Goal: Register for event/course

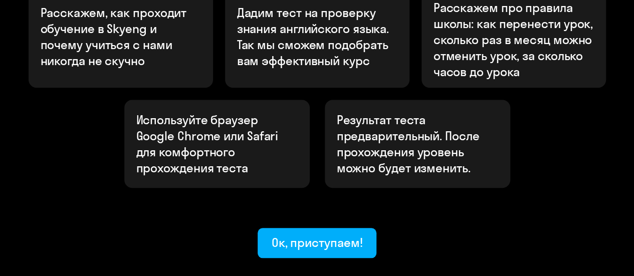
scroll to position [447, 0]
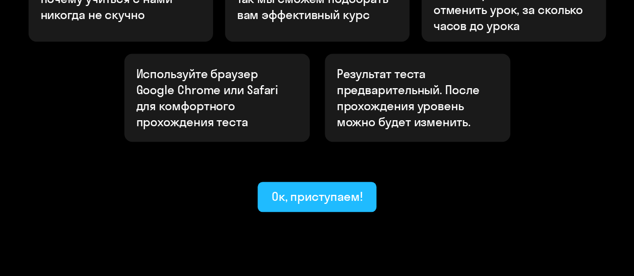
click at [334, 188] on div "Ок, приступаем!" at bounding box center [316, 196] width 91 height 16
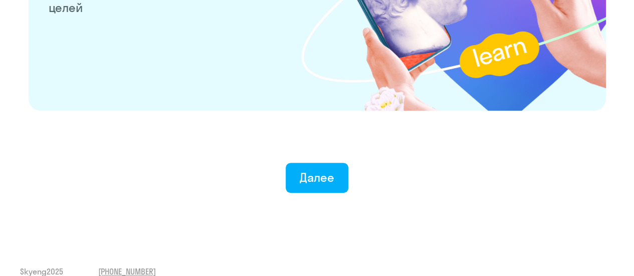
scroll to position [2045, 0]
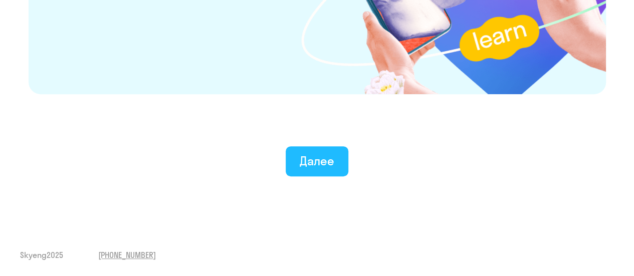
click at [330, 166] on div "Далее" at bounding box center [316, 161] width 35 height 16
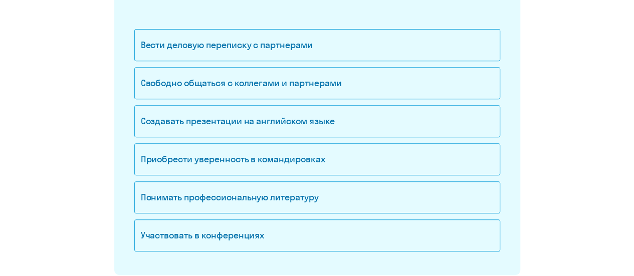
scroll to position [188, 0]
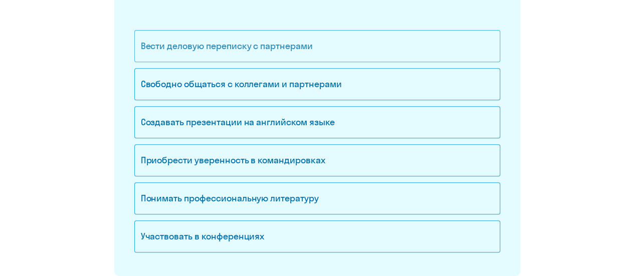
click at [335, 52] on div "Вести деловую переписку с партнерами" at bounding box center [317, 46] width 366 height 32
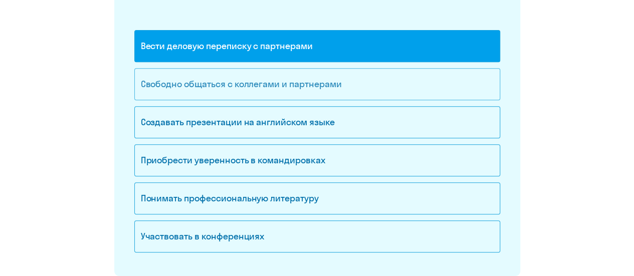
click at [322, 84] on div "Свободно общаться с коллегами и партнерами" at bounding box center [317, 84] width 366 height 32
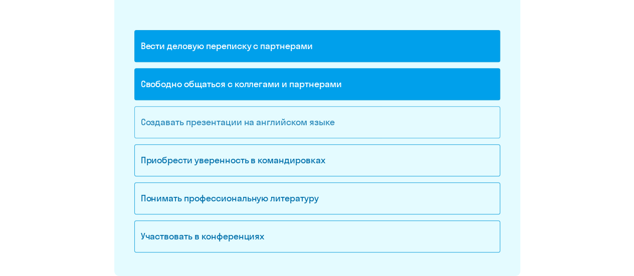
click at [316, 117] on div "Создавать презентации на английском языке" at bounding box center [317, 122] width 366 height 32
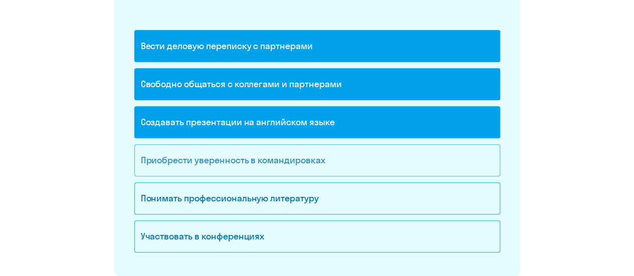
click at [303, 160] on div "Приобрести уверенность в командировках" at bounding box center [317, 160] width 366 height 32
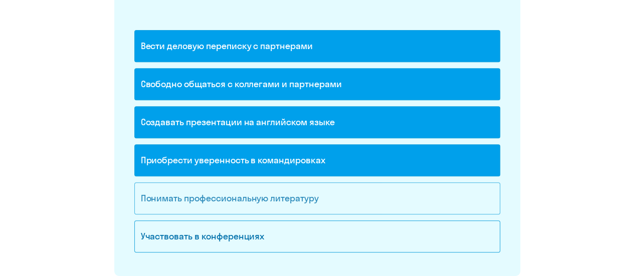
click at [296, 200] on div "Понимать профессиональную литературу" at bounding box center [317, 198] width 366 height 32
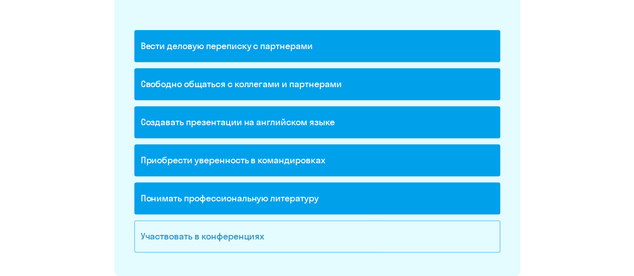
click at [295, 237] on div "Участвовать в конференциях" at bounding box center [317, 236] width 366 height 32
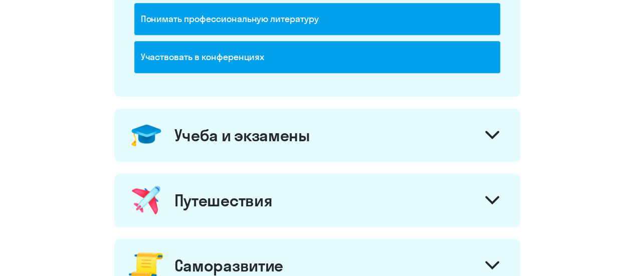
scroll to position [370, 0]
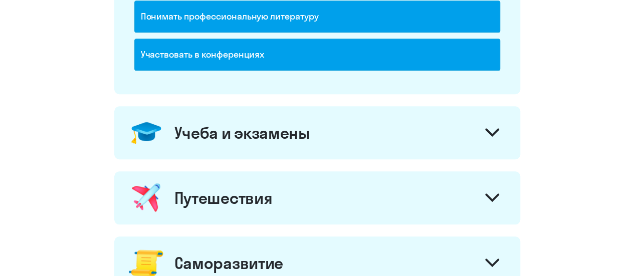
click at [495, 130] on icon at bounding box center [492, 132] width 12 height 6
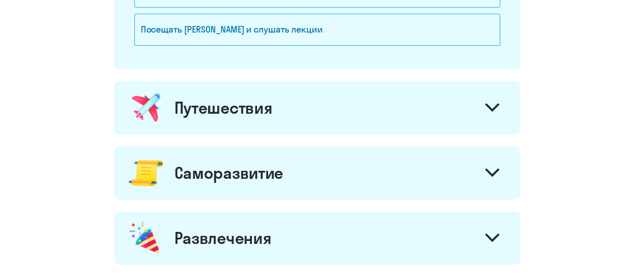
scroll to position [632, 0]
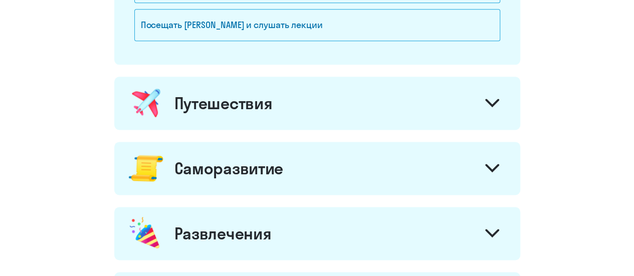
click at [487, 100] on icon at bounding box center [492, 103] width 12 height 6
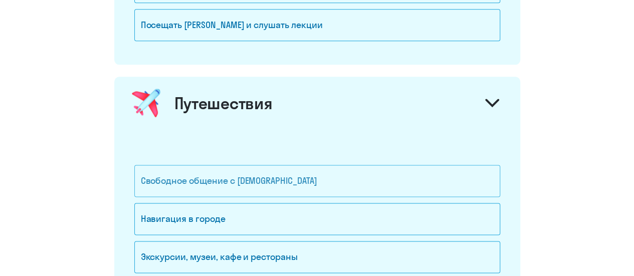
click at [380, 176] on div "Свободное общение с [DEMOGRAPHIC_DATA]" at bounding box center [317, 181] width 366 height 32
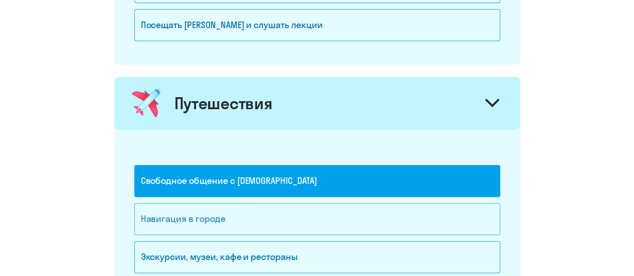
click at [372, 213] on div "Навигация в городе" at bounding box center [317, 219] width 366 height 32
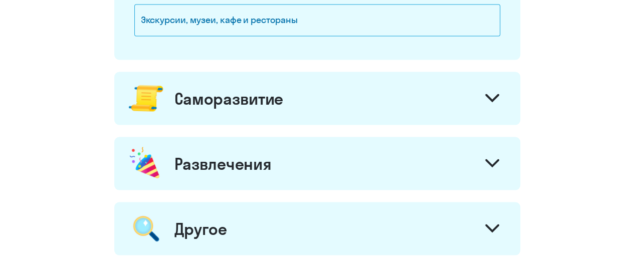
scroll to position [878, 0]
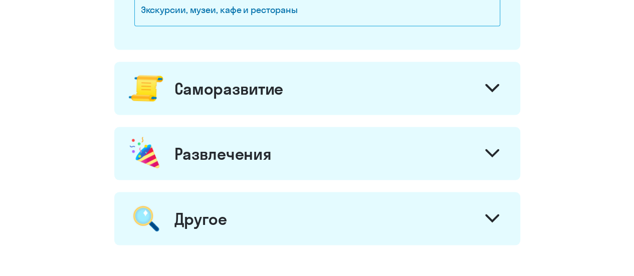
click at [494, 84] on icon at bounding box center [492, 88] width 14 height 9
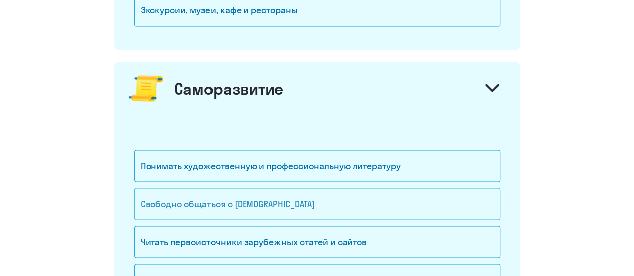
click at [419, 194] on div "Свободно общаться с [DEMOGRAPHIC_DATA]" at bounding box center [317, 204] width 366 height 32
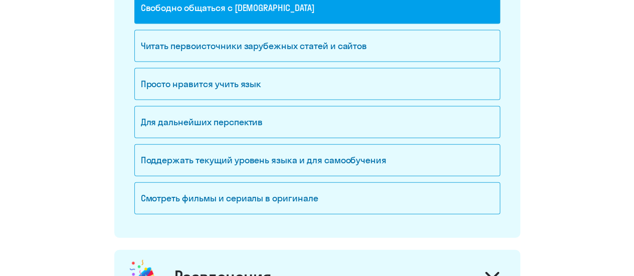
scroll to position [1087, 0]
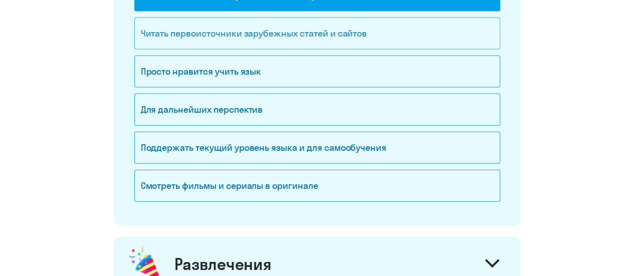
click at [376, 30] on div "Читать первоисточники зарубежных статей и сайтов" at bounding box center [317, 34] width 366 height 32
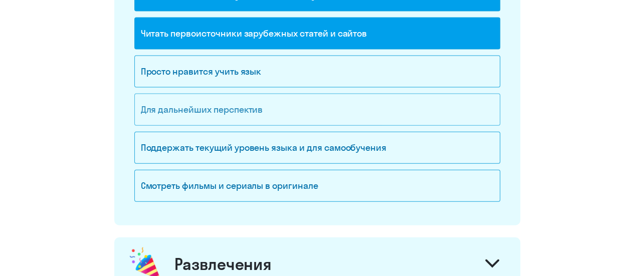
click at [258, 109] on div "Для дальнейших перспектив" at bounding box center [317, 110] width 366 height 32
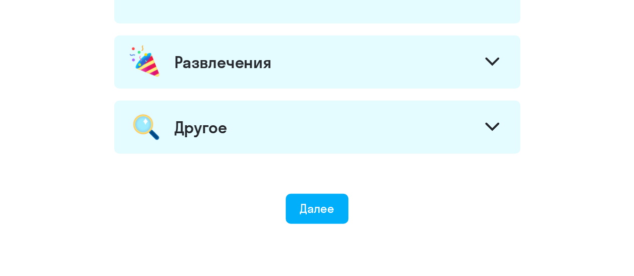
scroll to position [1326, 0]
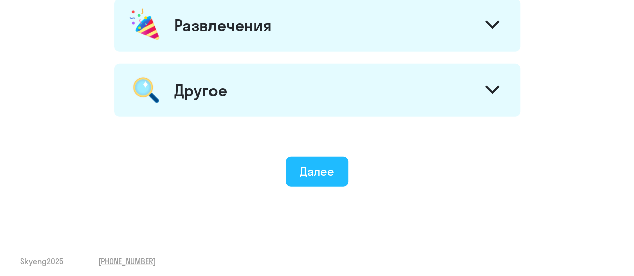
click at [323, 163] on div "Далее" at bounding box center [316, 171] width 35 height 16
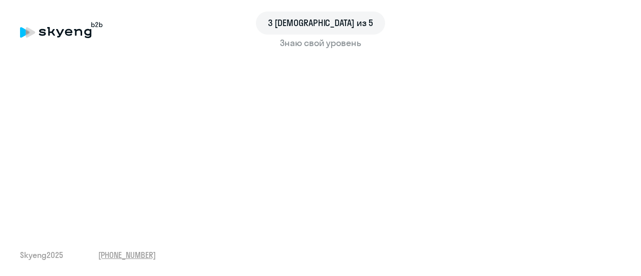
click at [618, 219] on div "3 шаг из 5 Знаю свой уровень Skyeng 2025 [PHONE_NUMBER]" at bounding box center [320, 138] width 641 height 276
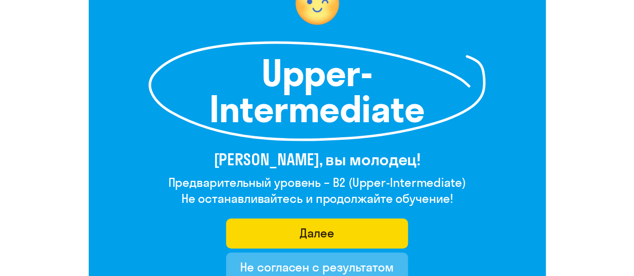
scroll to position [135, 0]
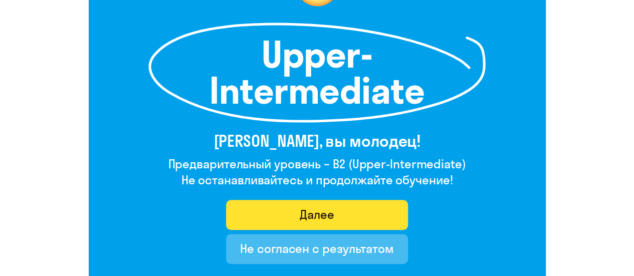
click at [350, 220] on button "Далее" at bounding box center [317, 215] width 182 height 30
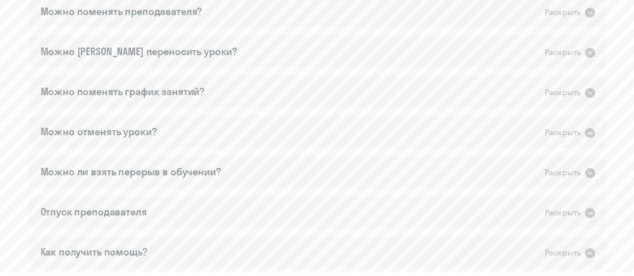
scroll to position [679, 0]
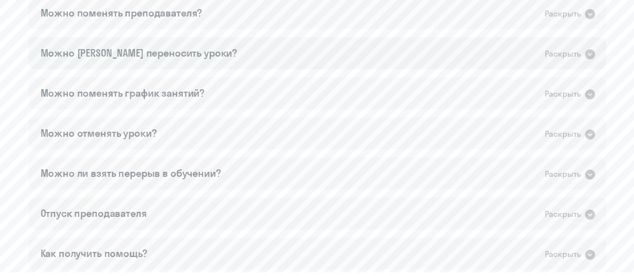
click at [587, 51] on icon at bounding box center [589, 54] width 10 height 10
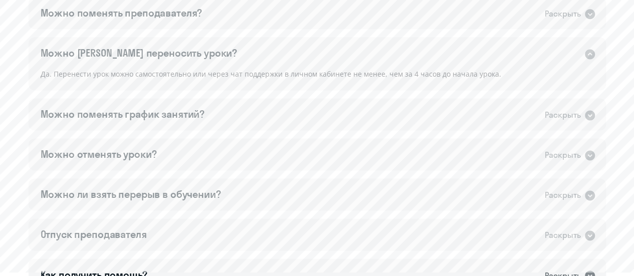
click at [587, 51] on icon at bounding box center [589, 54] width 10 height 10
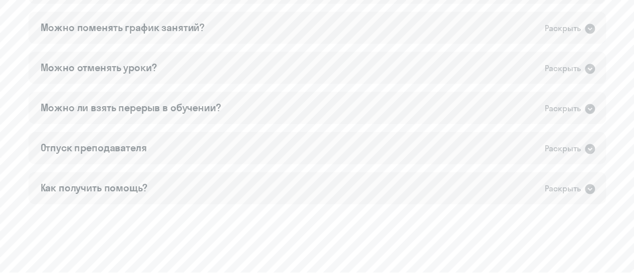
scroll to position [746, 0]
click at [581, 101] on div "Раскрыть" at bounding box center [569, 106] width 51 height 13
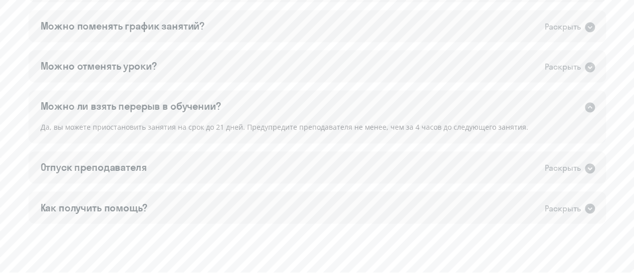
click at [581, 101] on div "Раскрыть" at bounding box center [569, 106] width 51 height 13
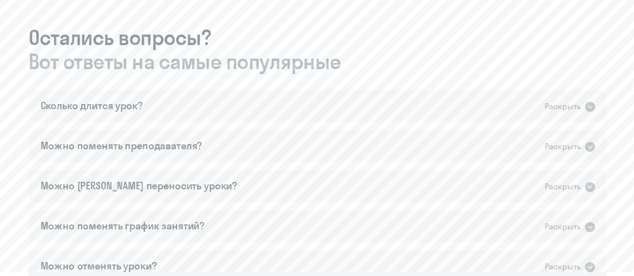
scroll to position [537, 0]
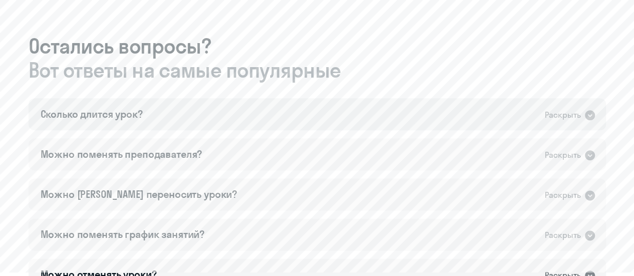
click at [577, 123] on div "Сколько длится урок? Раскрыть" at bounding box center [317, 114] width 577 height 32
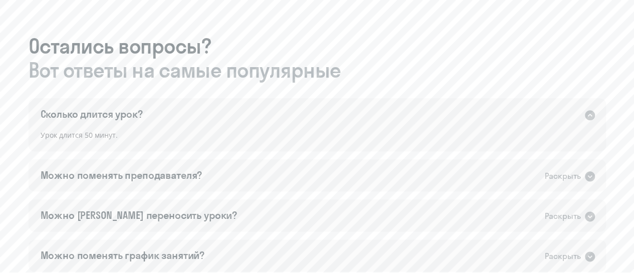
click at [577, 123] on div "Сколько длится урок? Раскрыть" at bounding box center [317, 114] width 577 height 32
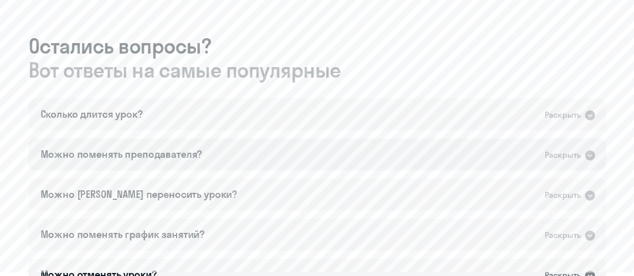
click at [587, 158] on icon at bounding box center [589, 155] width 10 height 10
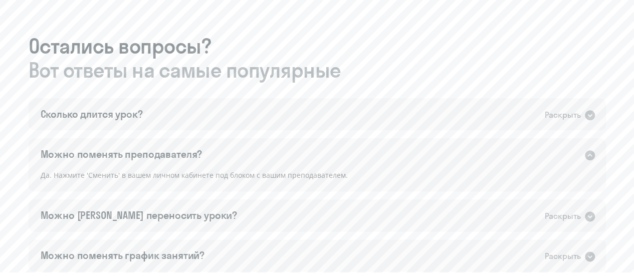
click at [587, 158] on icon at bounding box center [589, 155] width 10 height 10
